Goal: Task Accomplishment & Management: Manage account settings

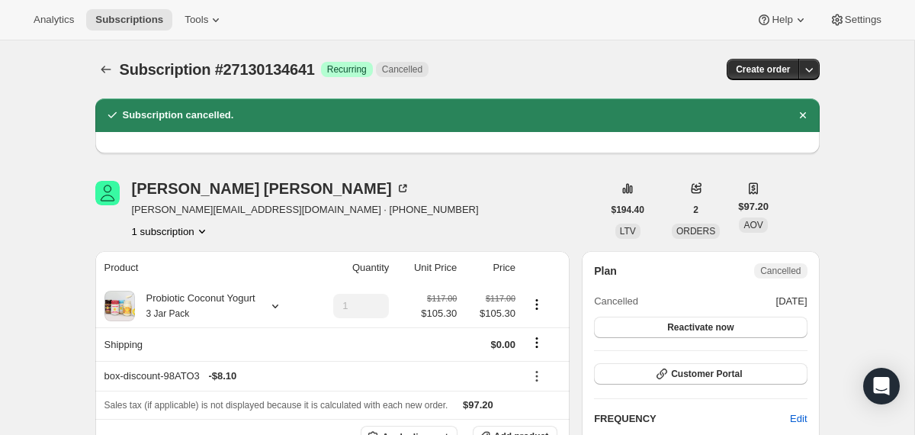
click at [101, 69] on icon "Subscriptions" at bounding box center [106, 70] width 10 height 8
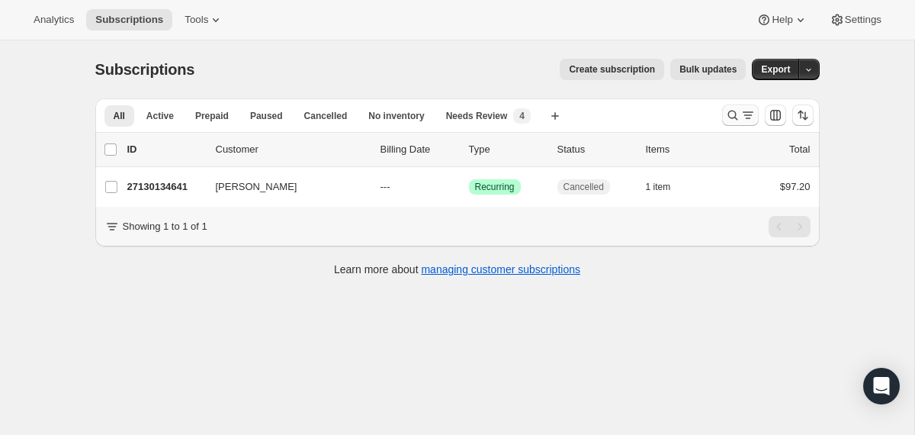
click at [728, 113] on icon "Search and filter results" at bounding box center [733, 116] width 10 height 10
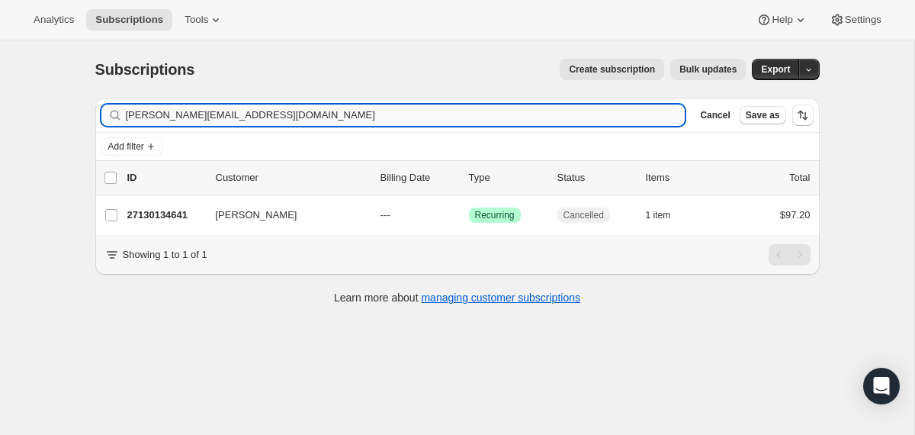
click at [559, 115] on input "valeria.rocha0917@gmail.com" at bounding box center [406, 114] width 560 height 21
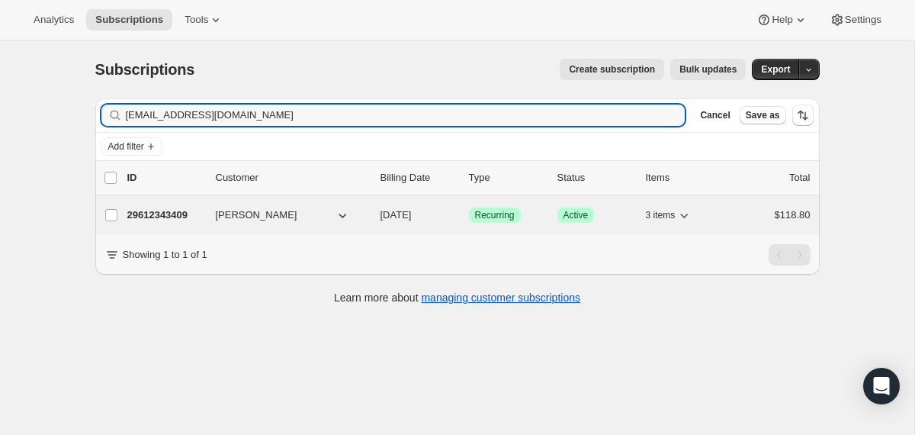
type input "anastaciabouzeneris@gmail.com"
click at [379, 215] on div "29612343409 Anastacia Bouzeneris 12/19/2025 Success Recurring Success Active 3 …" at bounding box center [468, 214] width 683 height 21
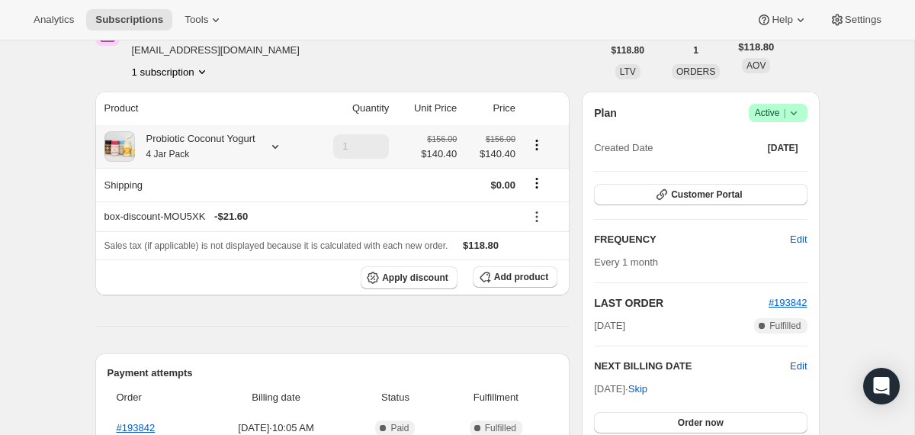
scroll to position [84, 0]
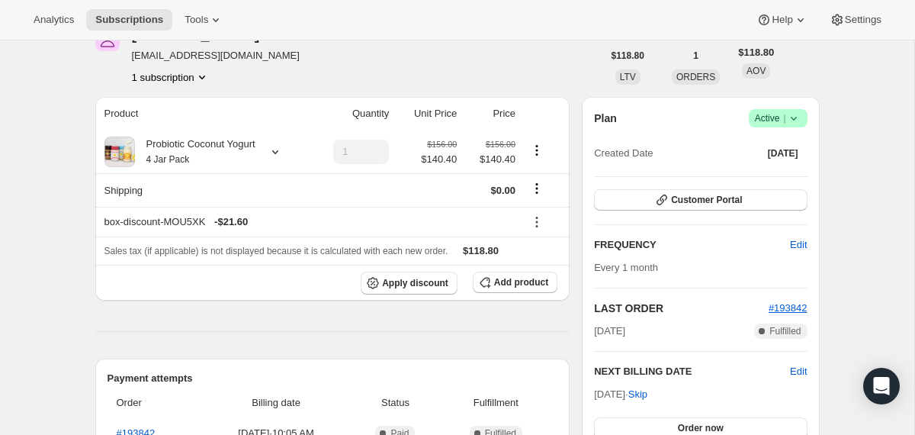
click at [796, 114] on icon at bounding box center [793, 118] width 15 height 15
click at [767, 178] on span "Cancel subscription" at bounding box center [772, 174] width 86 height 11
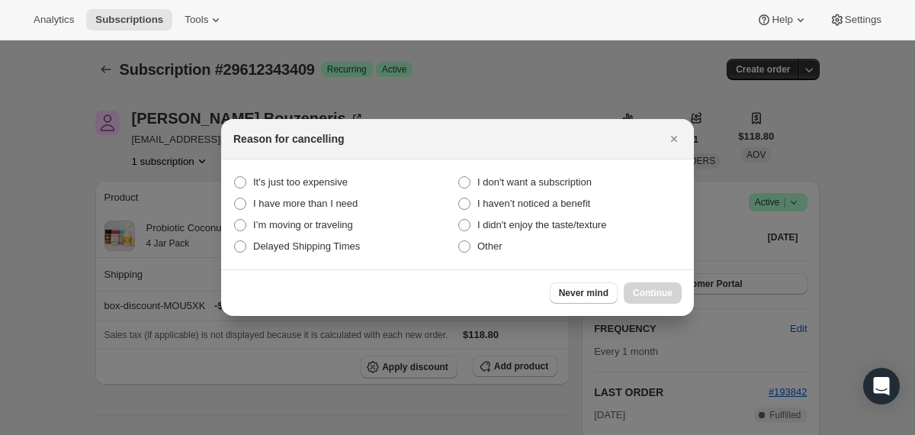
scroll to position [0, 0]
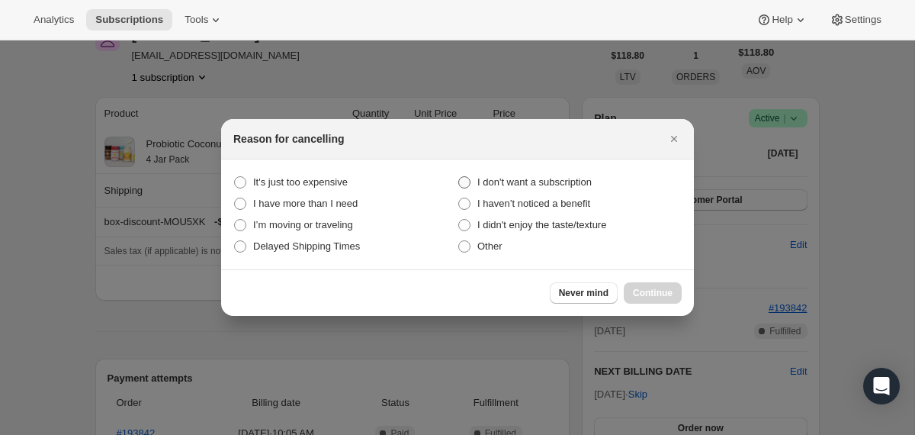
click at [487, 188] on span "I don't want a subscription" at bounding box center [534, 182] width 114 height 15
click at [459, 177] on subscription "I don't want a subscription" at bounding box center [458, 176] width 1 height 1
radio subscription "true"
click at [633, 295] on span "Continue" at bounding box center [653, 293] width 40 height 12
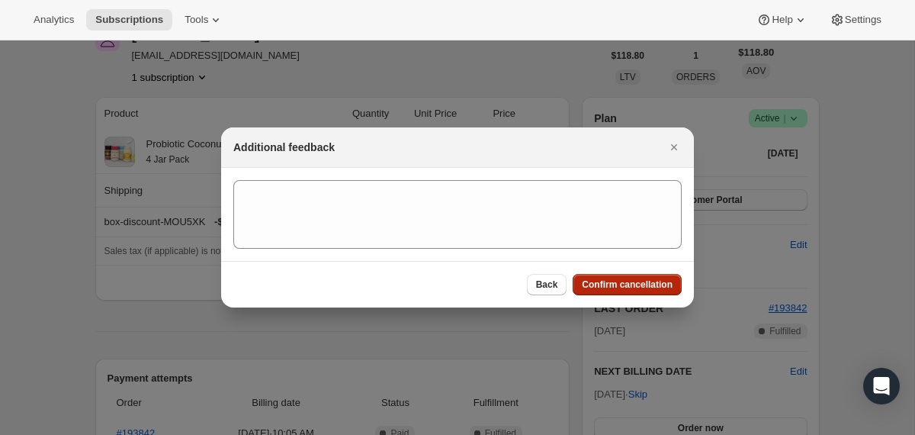
click at [632, 290] on span "Confirm cancellation" at bounding box center [627, 284] width 91 height 12
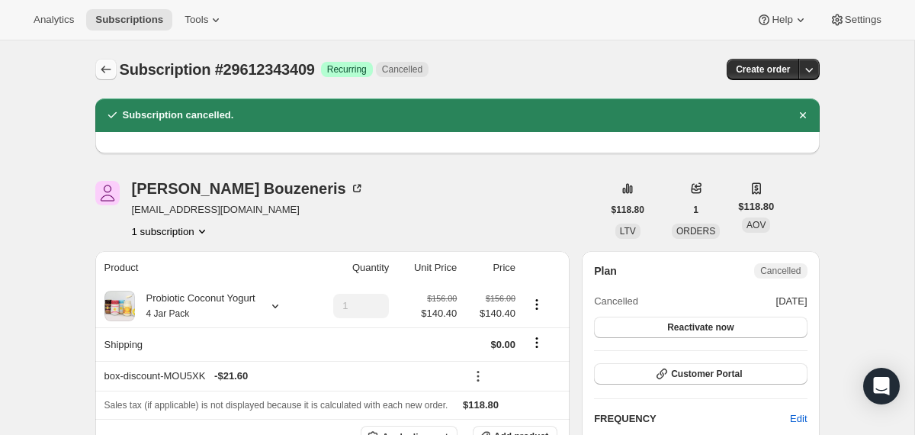
click at [101, 72] on icon "Subscriptions" at bounding box center [105, 69] width 15 height 15
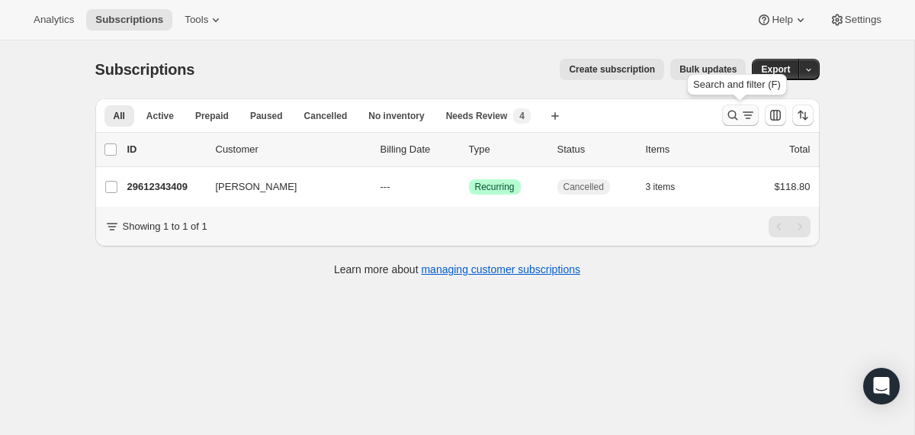
click at [727, 115] on icon "Search and filter results" at bounding box center [732, 115] width 15 height 15
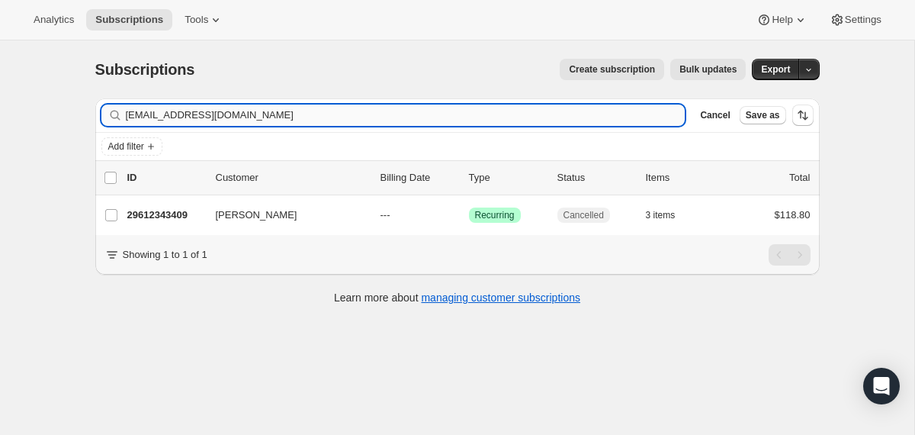
click at [558, 119] on input "anastaciabouzeneris@gmail.com" at bounding box center [406, 114] width 560 height 21
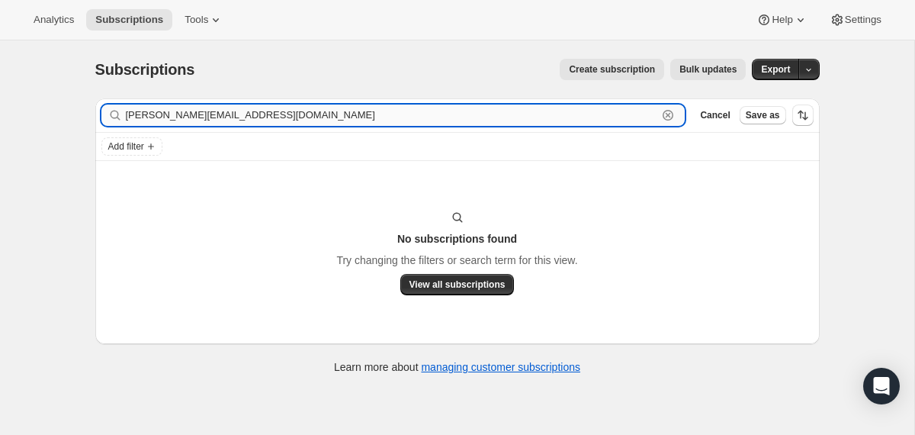
click at [283, 112] on input "lusby.3@osu.edu" at bounding box center [392, 114] width 532 height 21
paste input "emma.lusby0508@gmail.com"
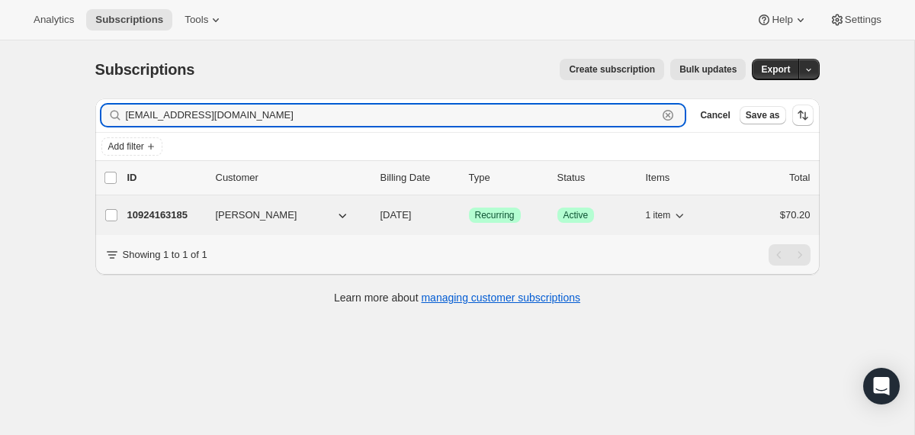
type input "emma.lusby0508@gmail.com"
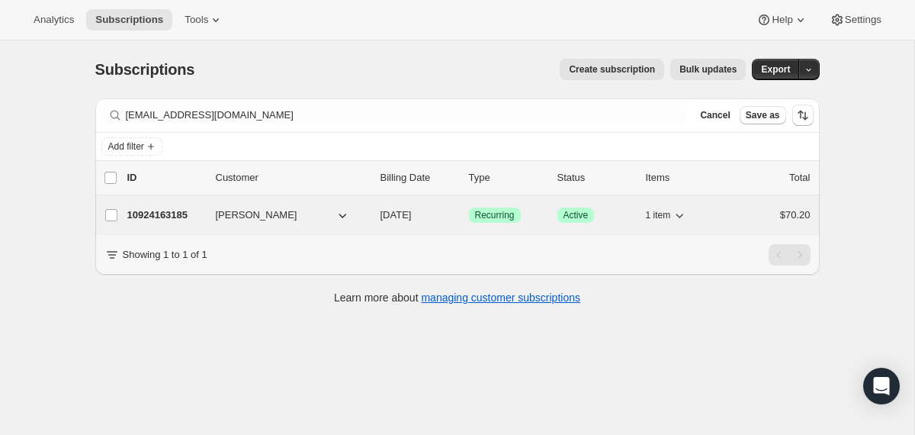
click at [378, 210] on div "10924163185 Emma Lusby 11/11/2025 Success Recurring Success Active 1 item $70.20" at bounding box center [468, 214] width 683 height 21
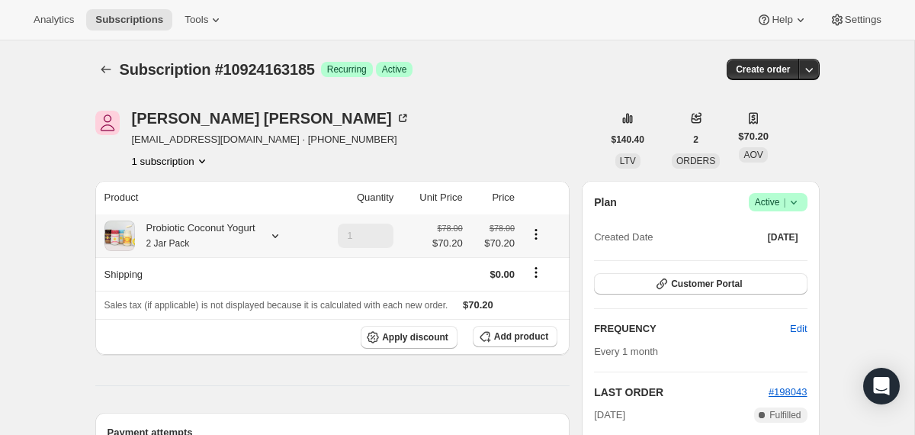
click at [256, 240] on div "Probiotic Coconut Yogurt 2 Jar Pack" at bounding box center [195, 235] width 121 height 31
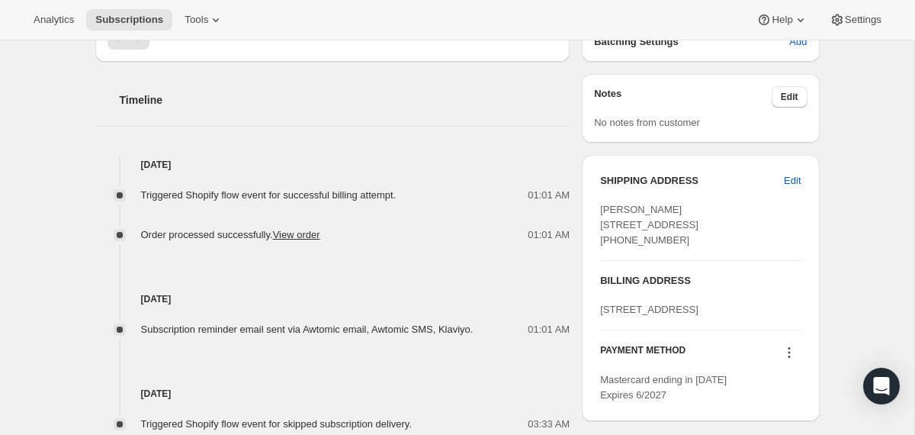
scroll to position [511, 0]
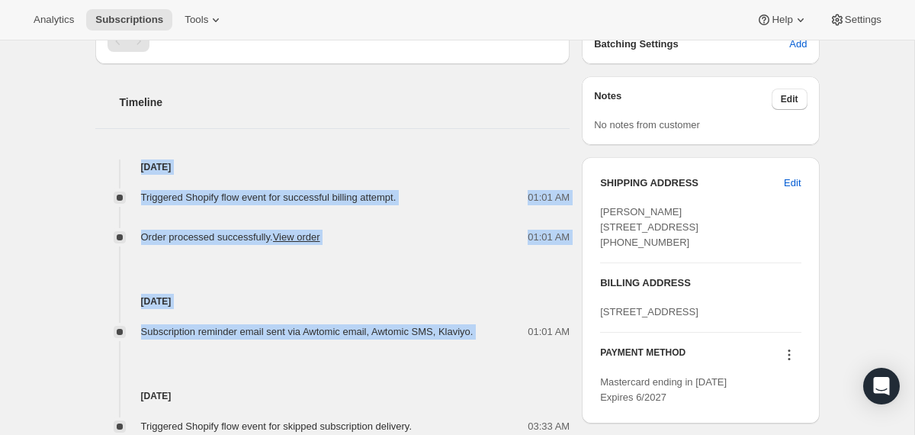
drag, startPoint x: 508, startPoint y: 336, endPoint x: 440, endPoint y: 103, distance: 243.1
copy div "Oct 11, 2025 Triggered Shopify flow event for successful billing attempt. 01:01…"
